Goal: Find specific page/section: Find specific page/section

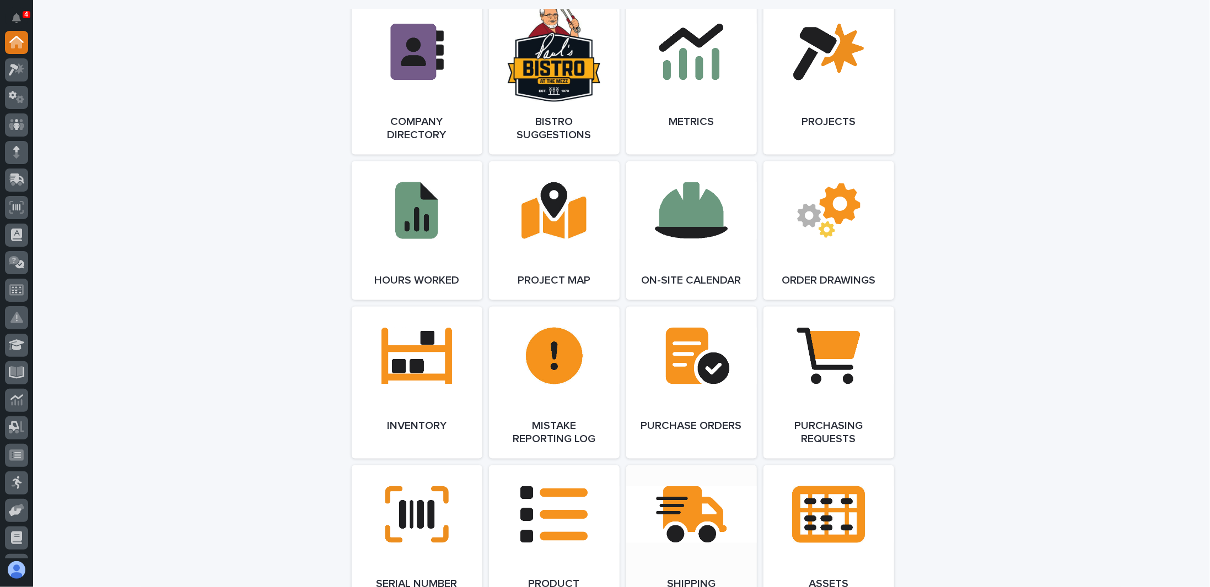
scroll to position [1212, 0]
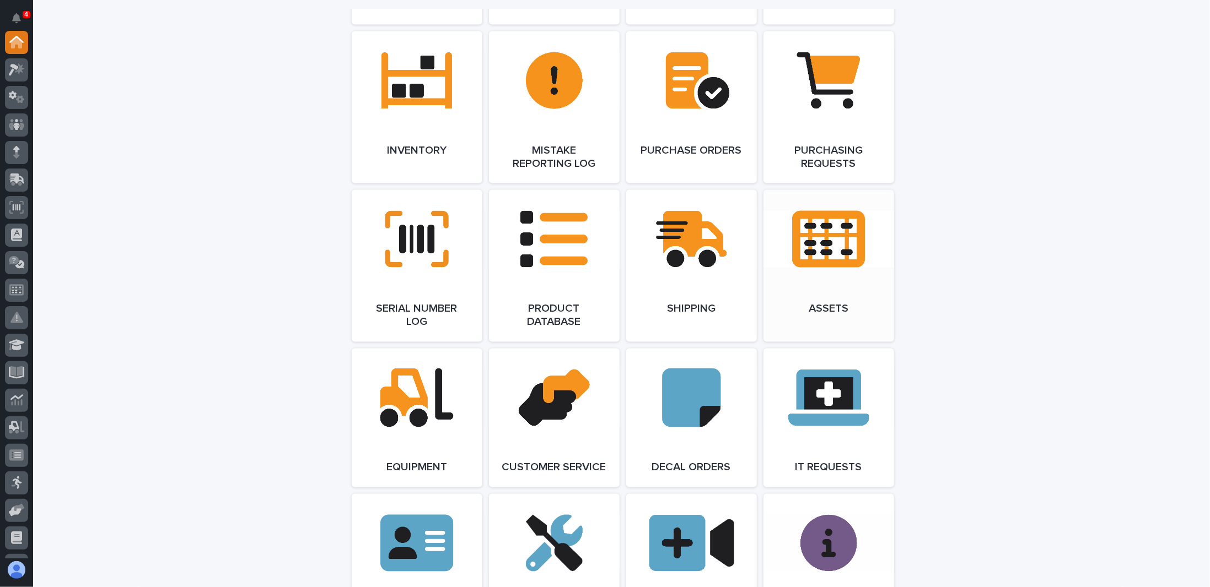
click at [830, 253] on link "Open Link" at bounding box center [828, 266] width 131 height 152
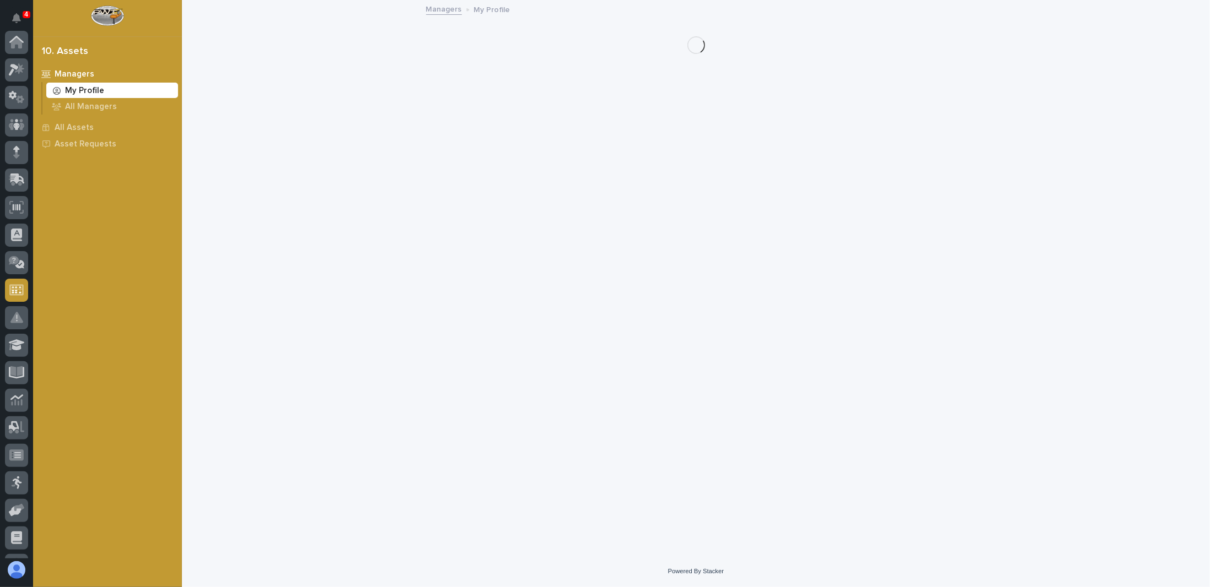
scroll to position [161, 0]
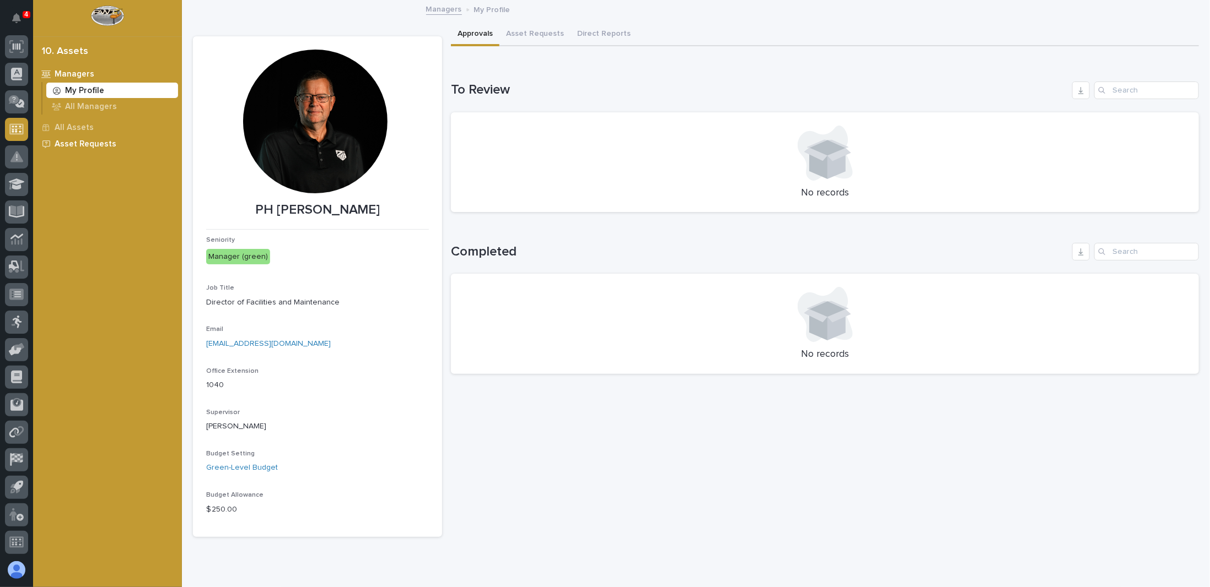
click at [75, 144] on p "Asset Requests" at bounding box center [86, 144] width 62 height 10
